Goal: Transaction & Acquisition: Purchase product/service

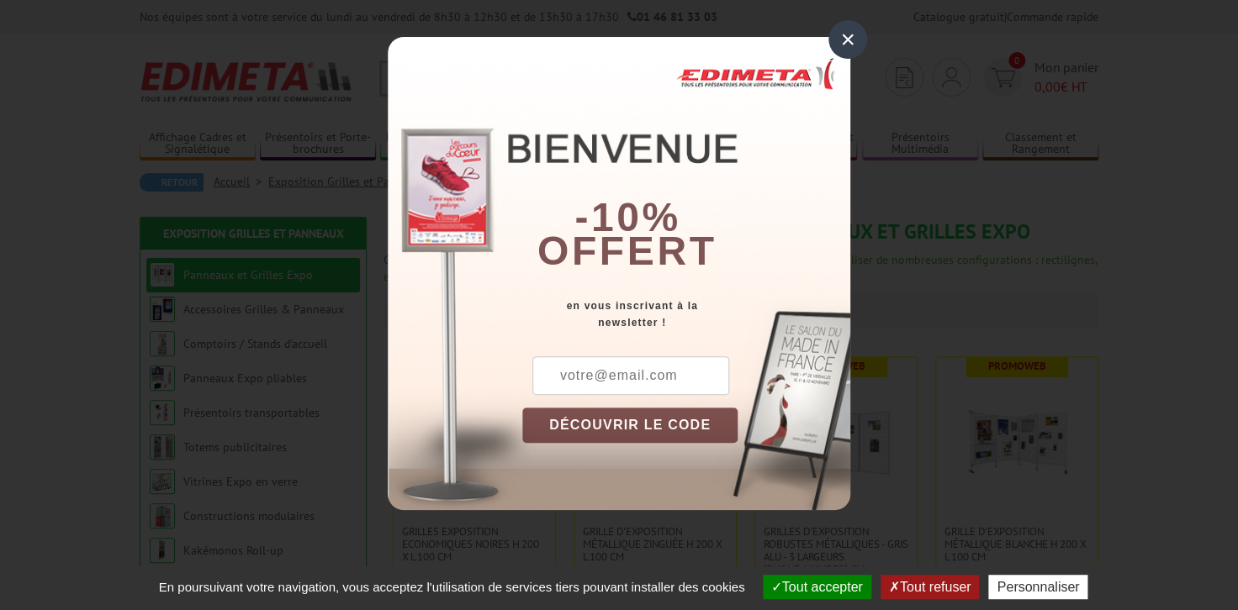
click at [852, 36] on div "×" at bounding box center [847, 39] width 39 height 39
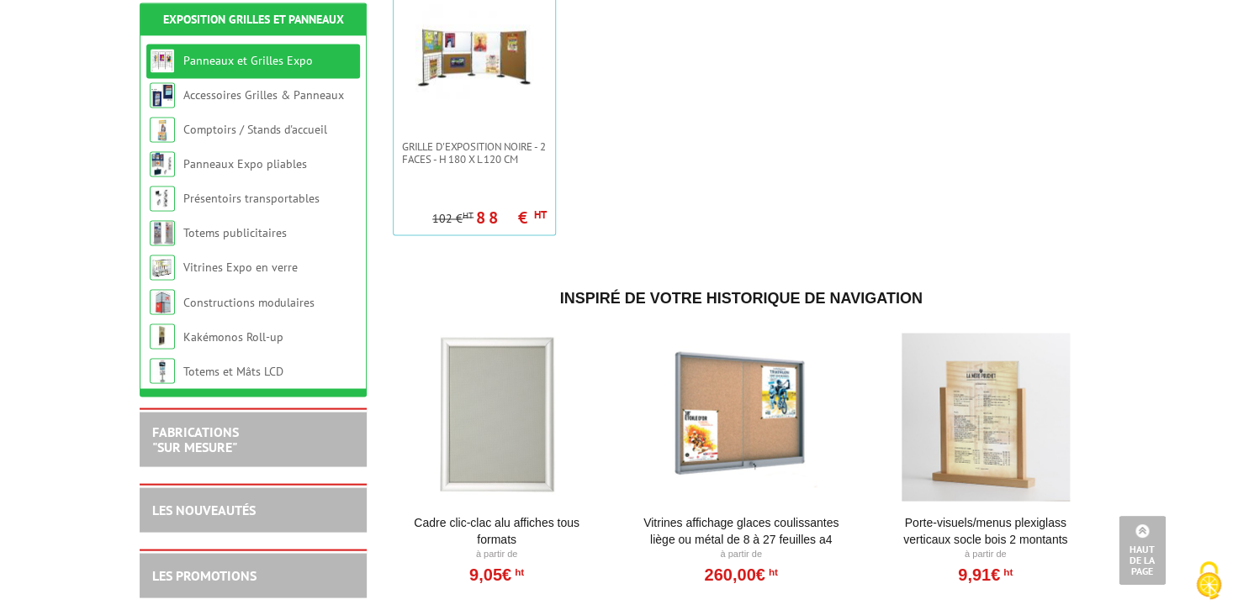
scroll to position [931, 0]
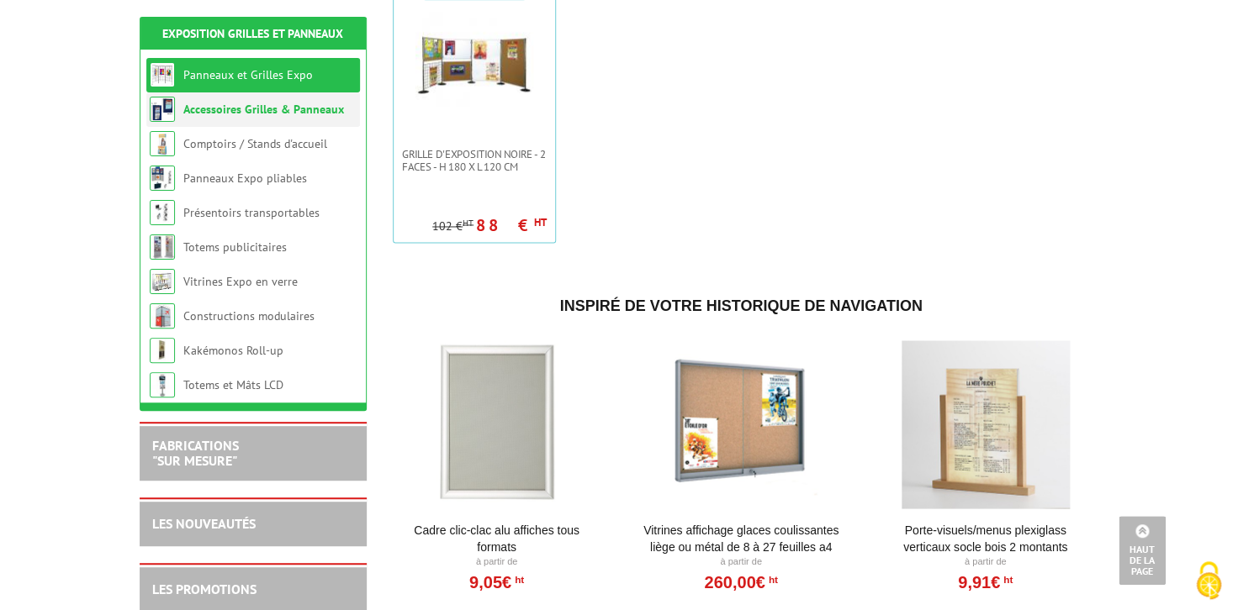
click at [207, 105] on link "Accessoires Grilles & Panneaux" at bounding box center [263, 109] width 161 height 15
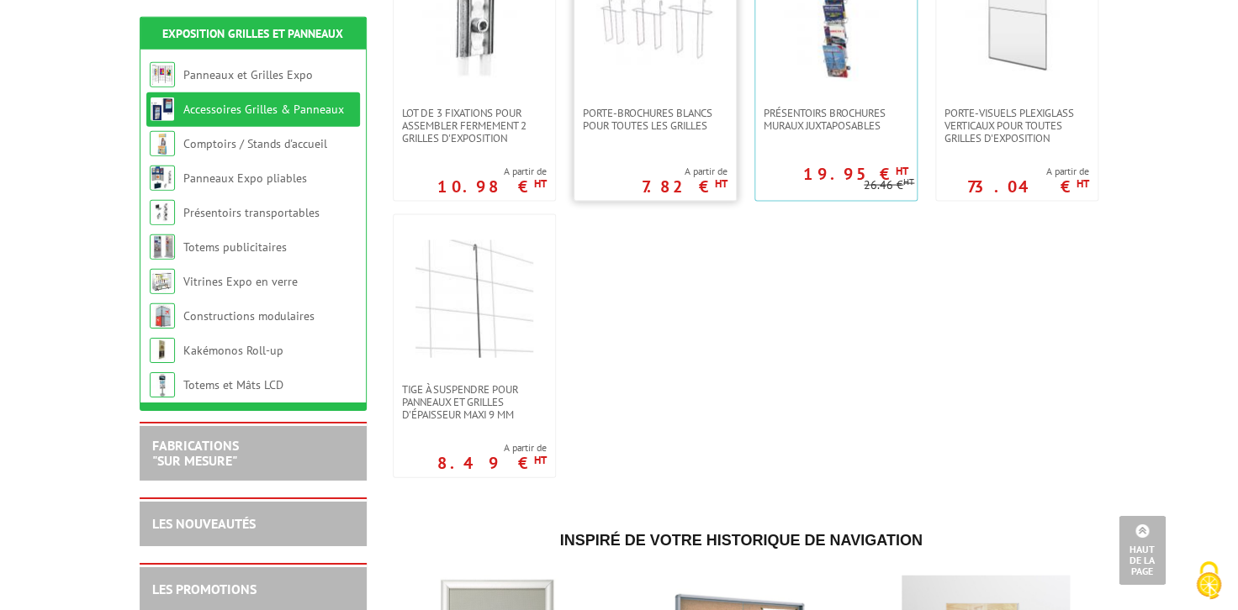
scroll to position [1298, 0]
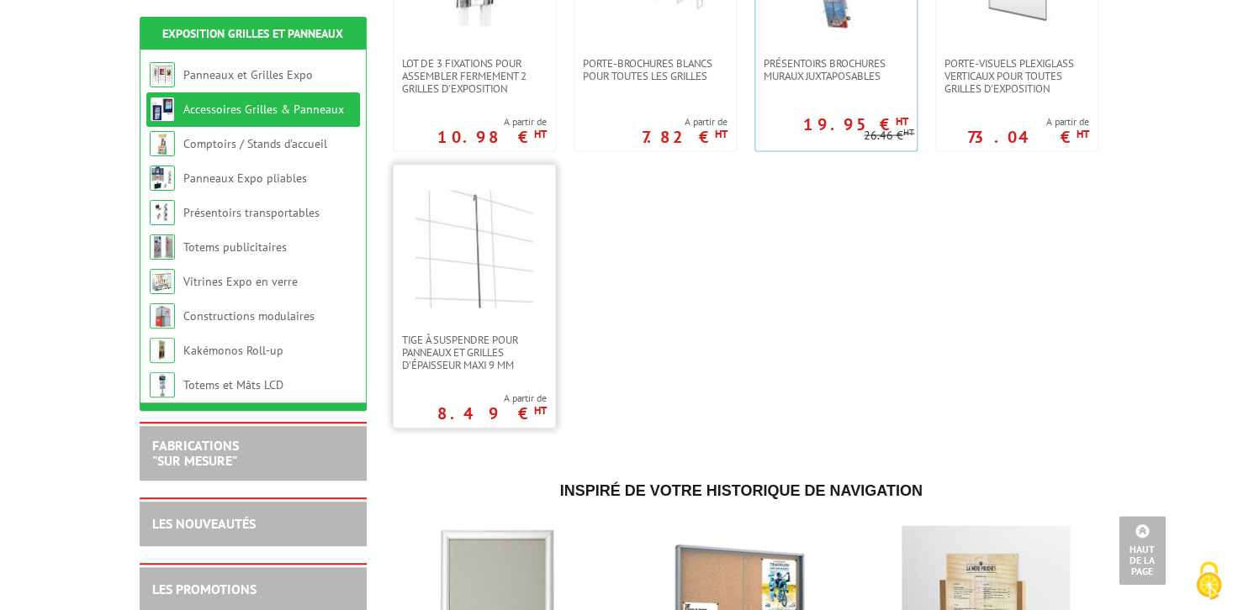
click at [480, 261] on img at bounding box center [474, 250] width 118 height 118
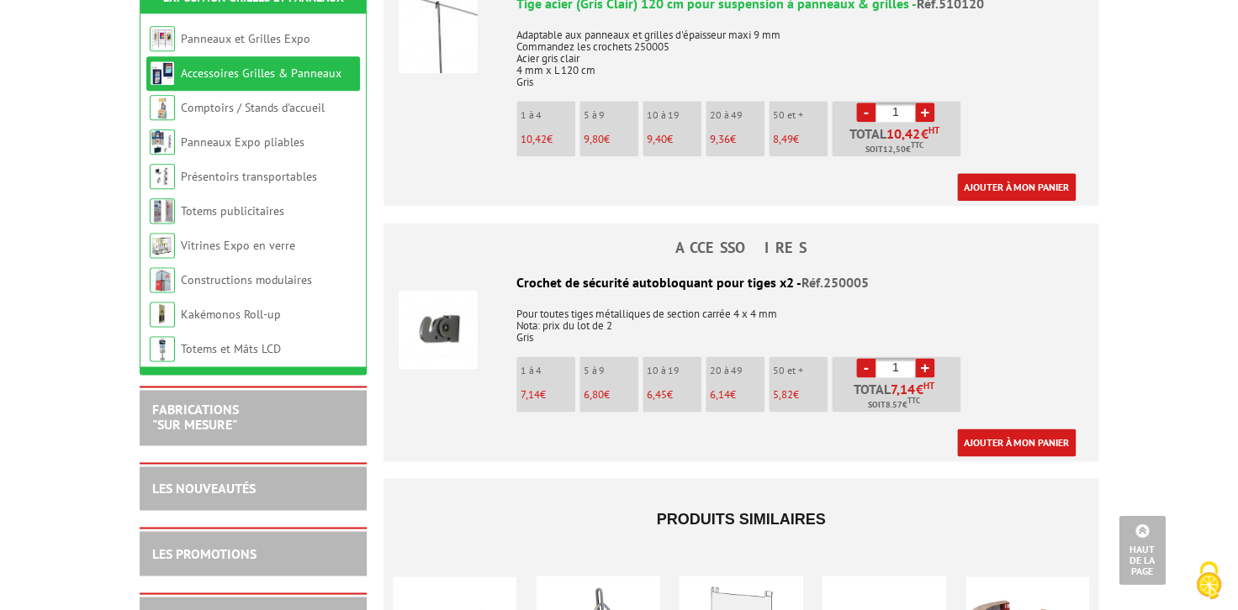
scroll to position [699, 0]
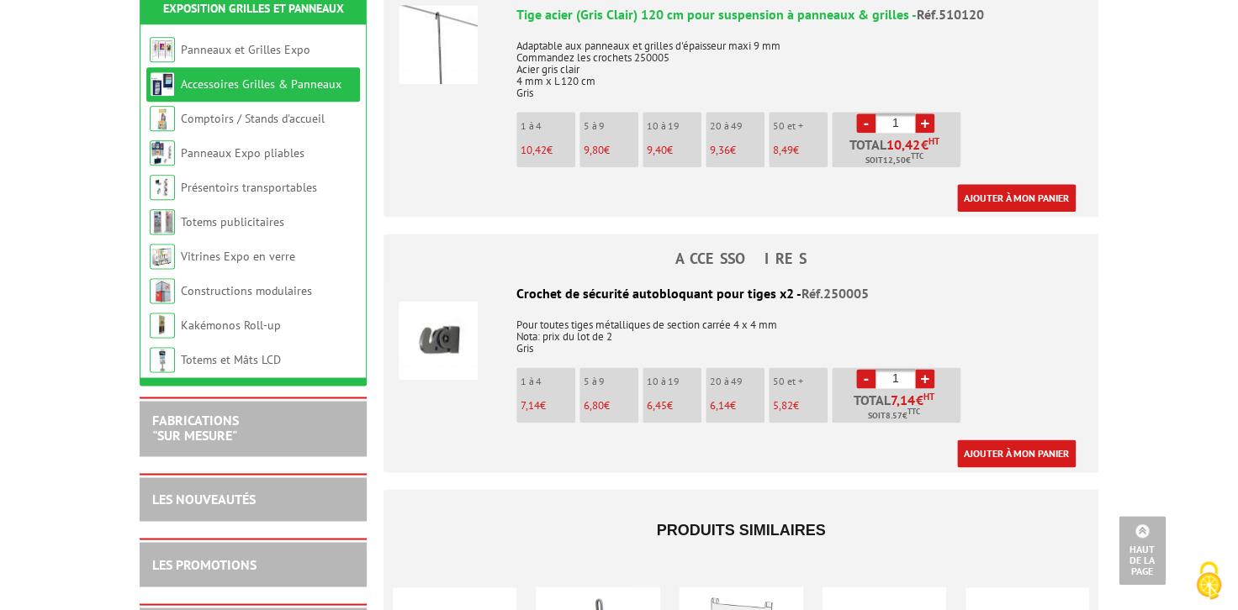
click at [435, 330] on img at bounding box center [437, 340] width 79 height 79
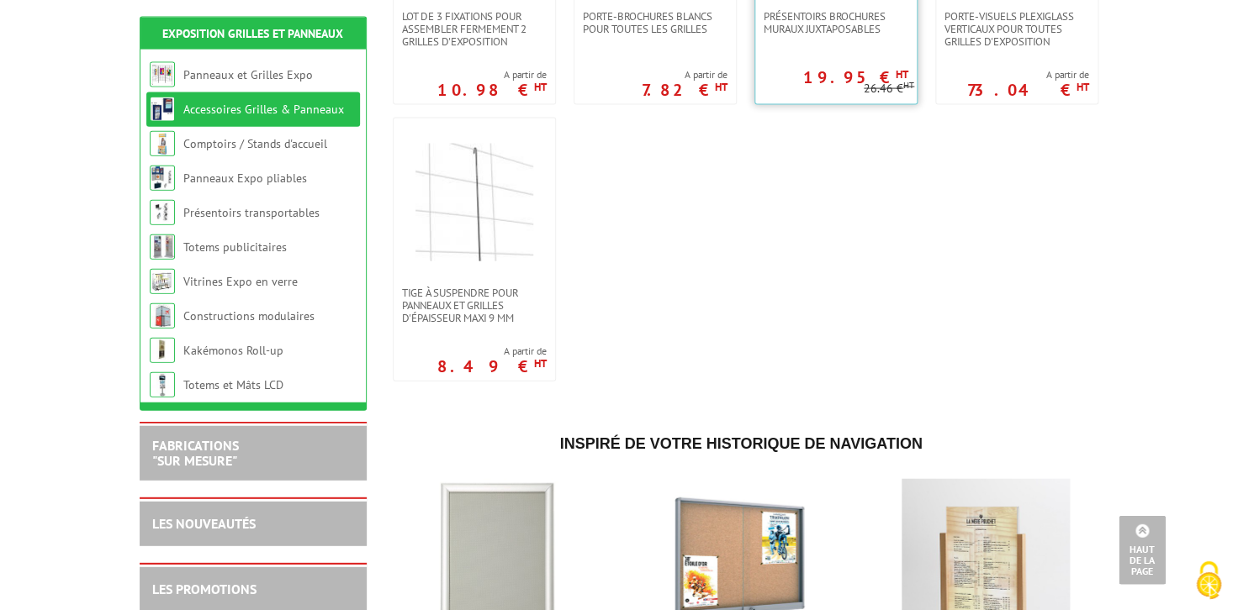
scroll to position [1398, 0]
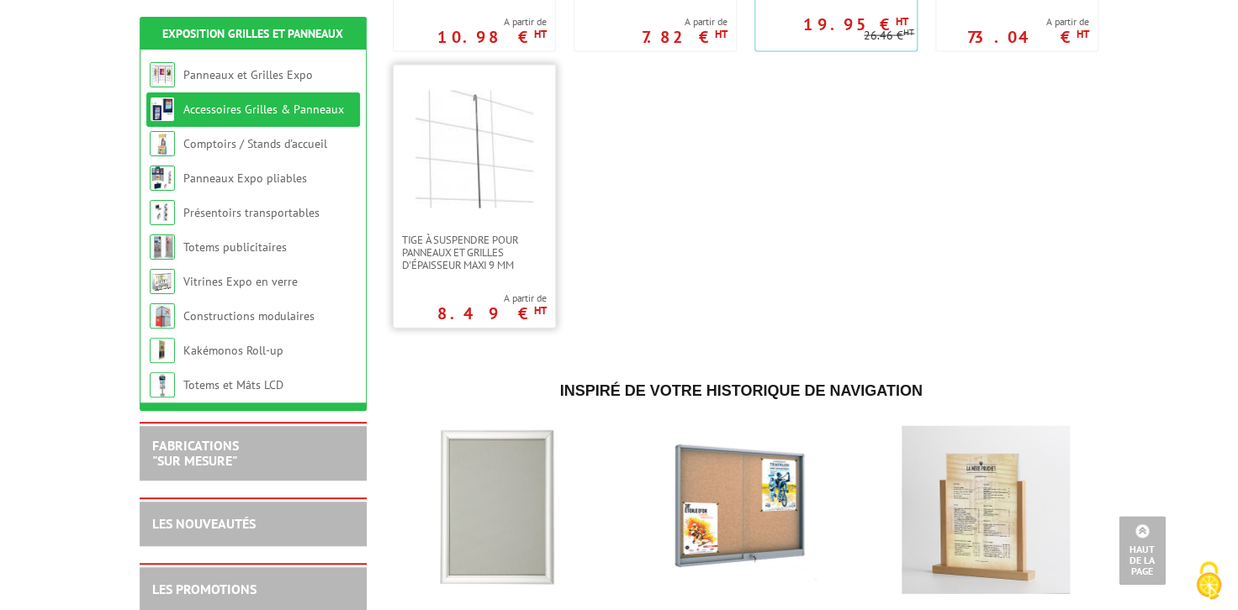
click at [441, 141] on img at bounding box center [474, 150] width 118 height 118
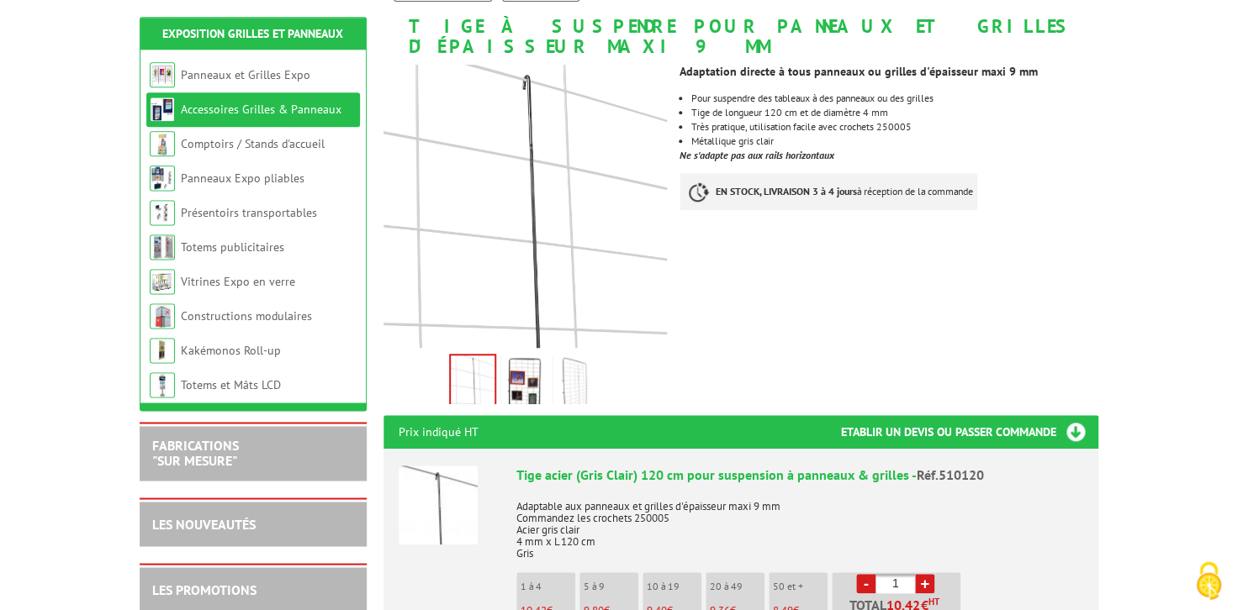
scroll to position [299, 0]
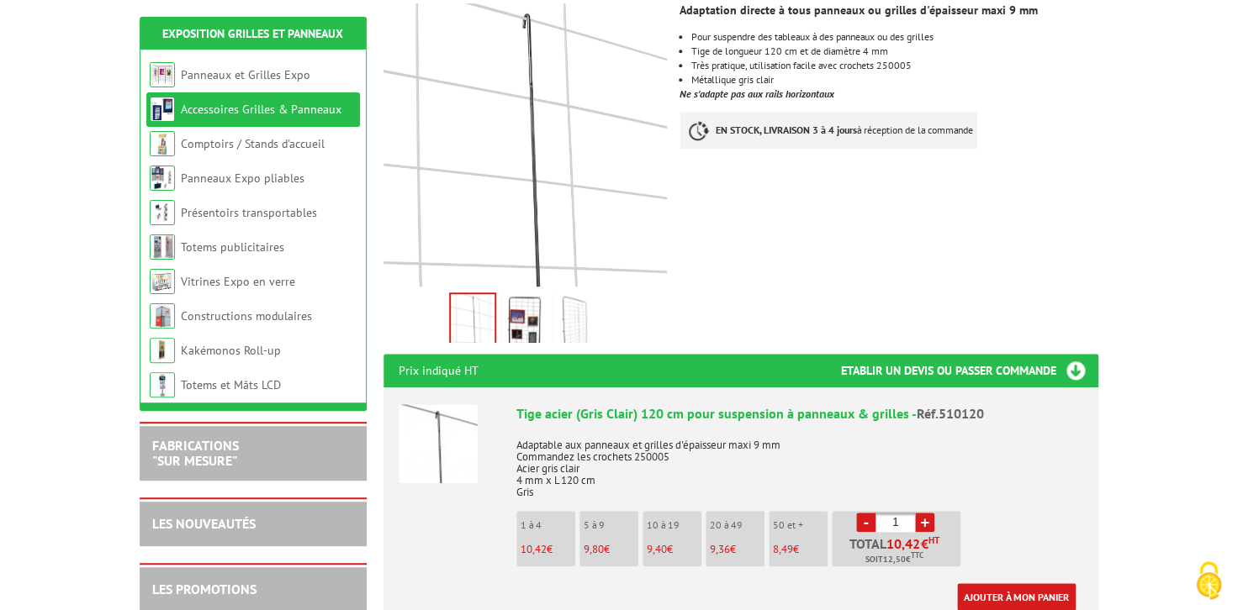
click at [926, 513] on link "+" at bounding box center [924, 522] width 19 height 19
type input "2"
